Goal: Information Seeking & Learning: Learn about a topic

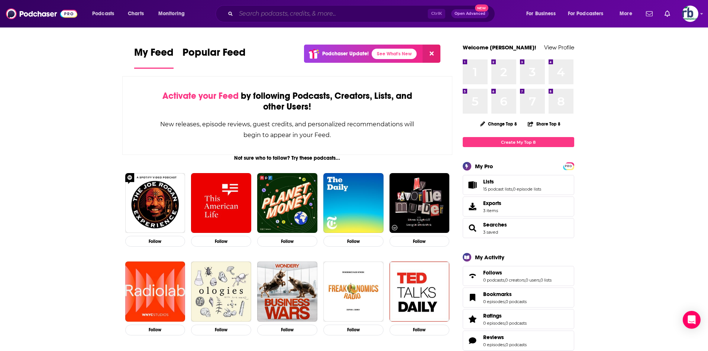
click at [352, 16] on input "Search podcasts, credits, & more..." at bounding box center [332, 14] width 192 height 12
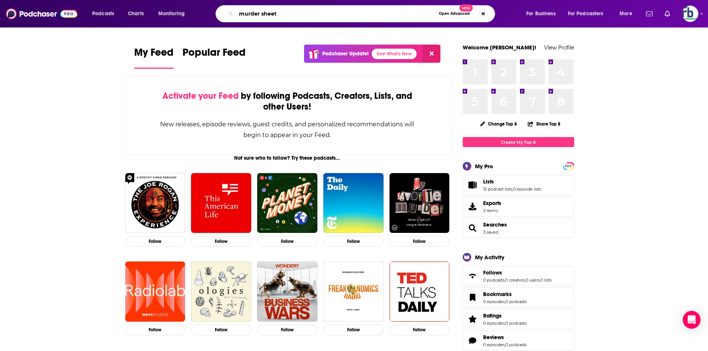
type input "murder sheet"
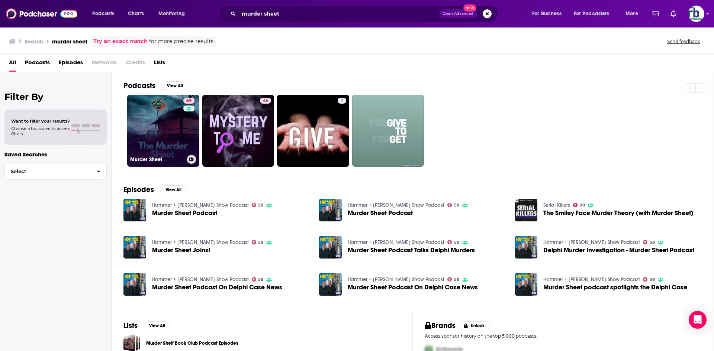
click at [170, 131] on link "69 Murder Sheet" at bounding box center [163, 131] width 72 height 72
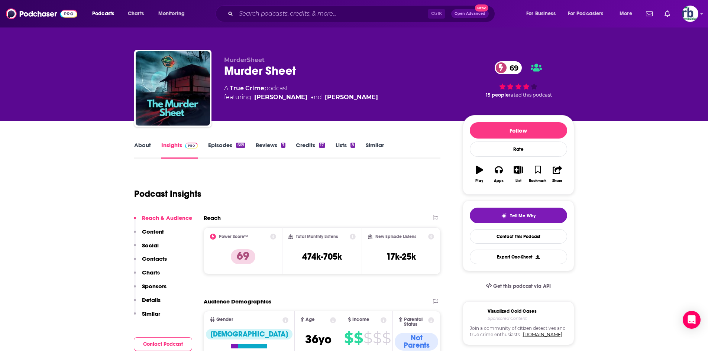
drag, startPoint x: 297, startPoint y: 255, endPoint x: 341, endPoint y: 264, distance: 45.1
click at [354, 257] on div "Total Monthly Listens 474k-705k" at bounding box center [321, 251] width 67 height 34
